Goal: Find specific page/section: Find specific page/section

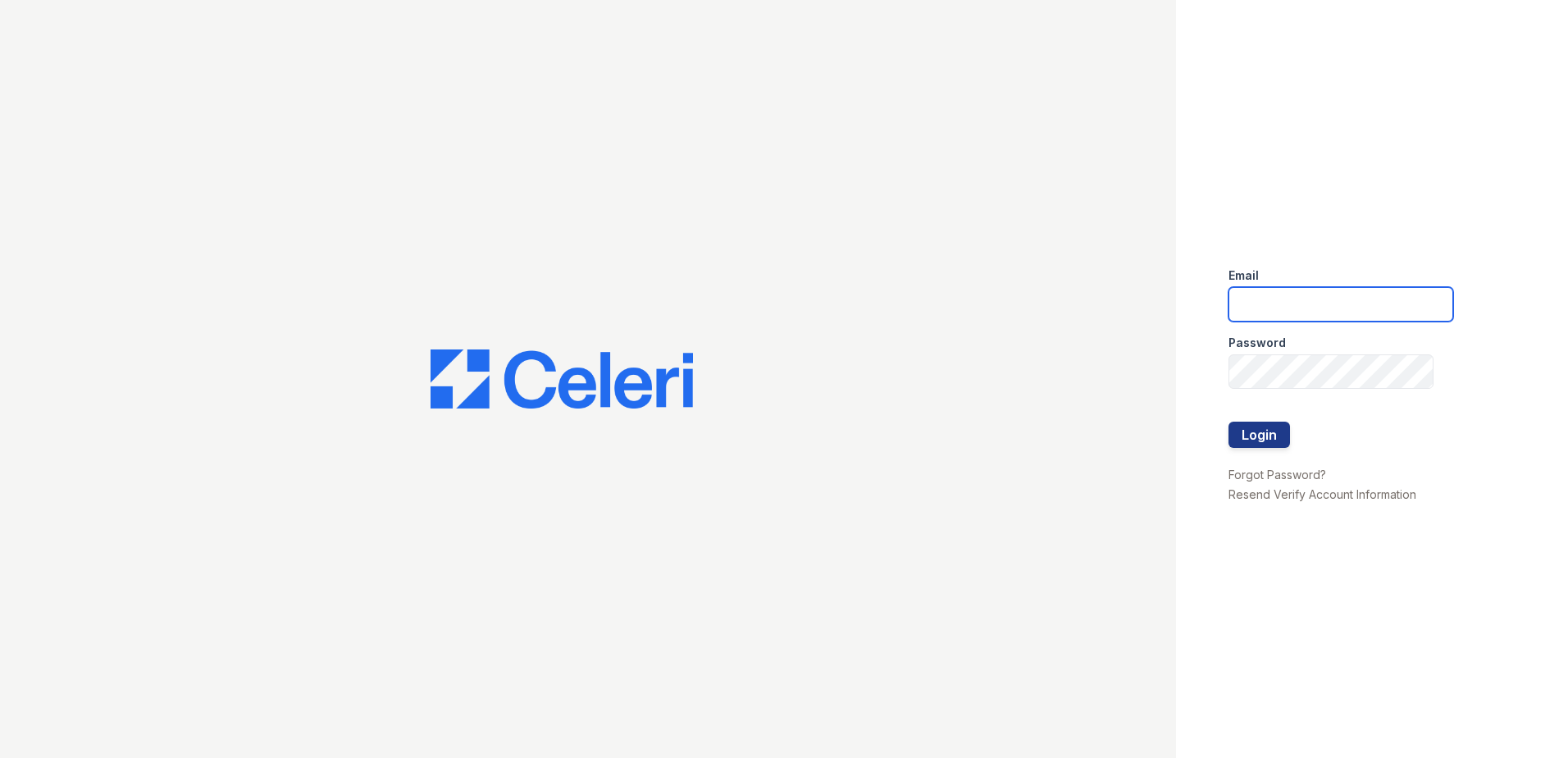
click at [1278, 300] on input "email" at bounding box center [1341, 304] width 225 height 34
type input "[EMAIL_ADDRESS][DOMAIN_NAME]"
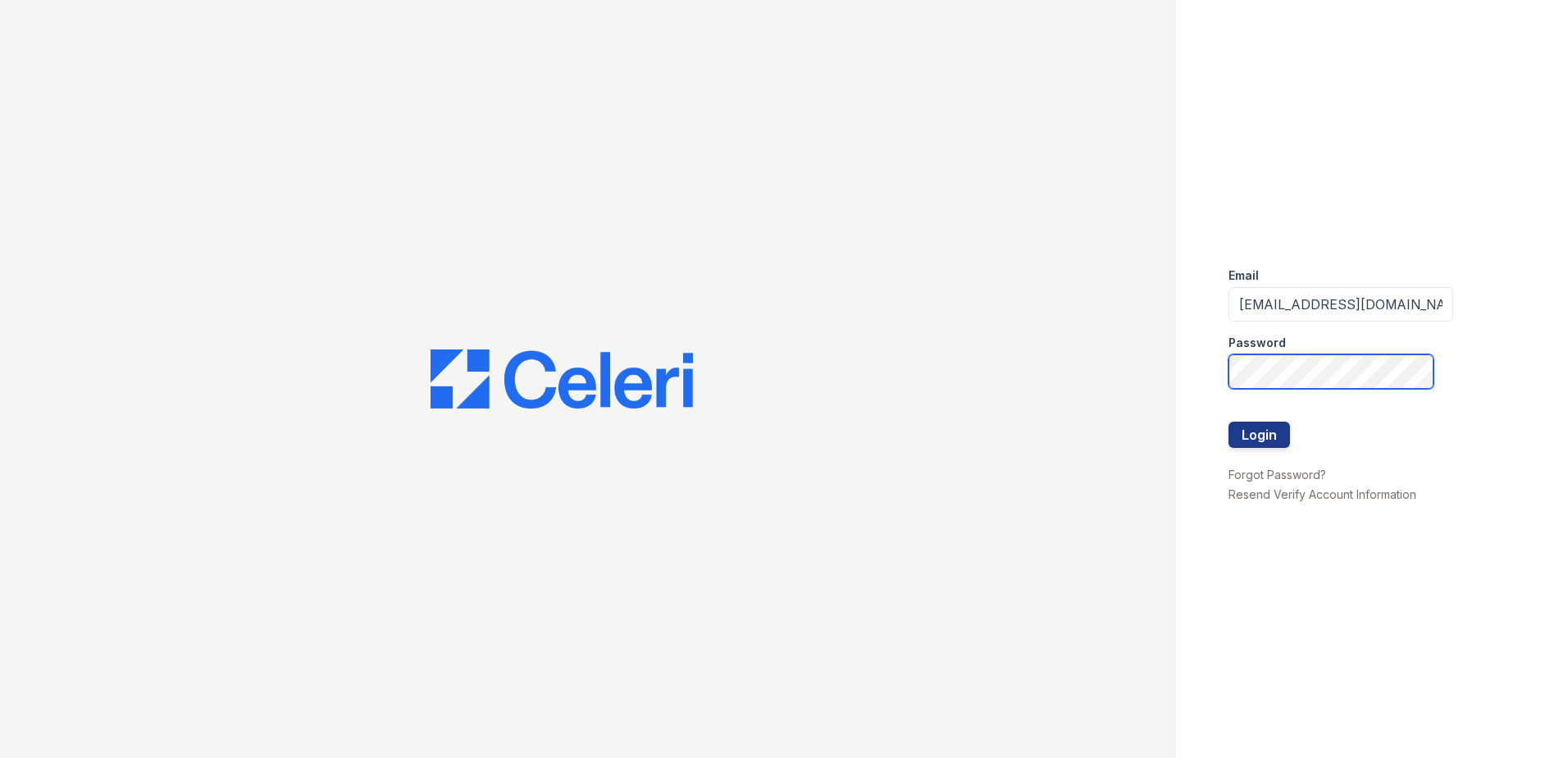
click at [1229, 422] on button "Login" at bounding box center [1260, 435] width 61 height 26
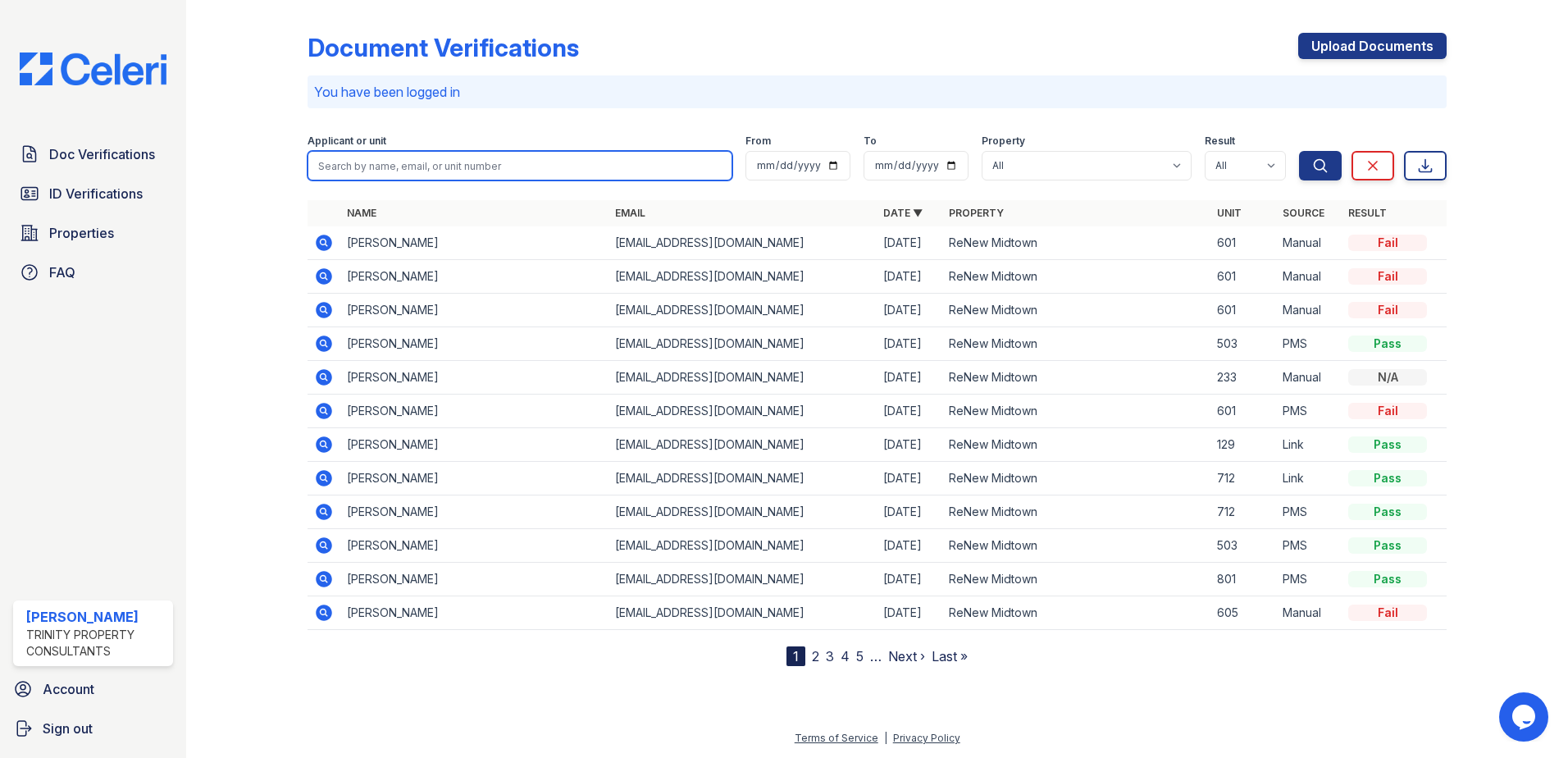
click at [410, 165] on input "search" at bounding box center [520, 165] width 425 height 30
click at [406, 171] on input "search" at bounding box center [520, 165] width 425 height 30
type input "[PERSON_NAME]"
click at [1300, 151] on button "Search" at bounding box center [1321, 165] width 43 height 30
